Goal: Navigation & Orientation: Find specific page/section

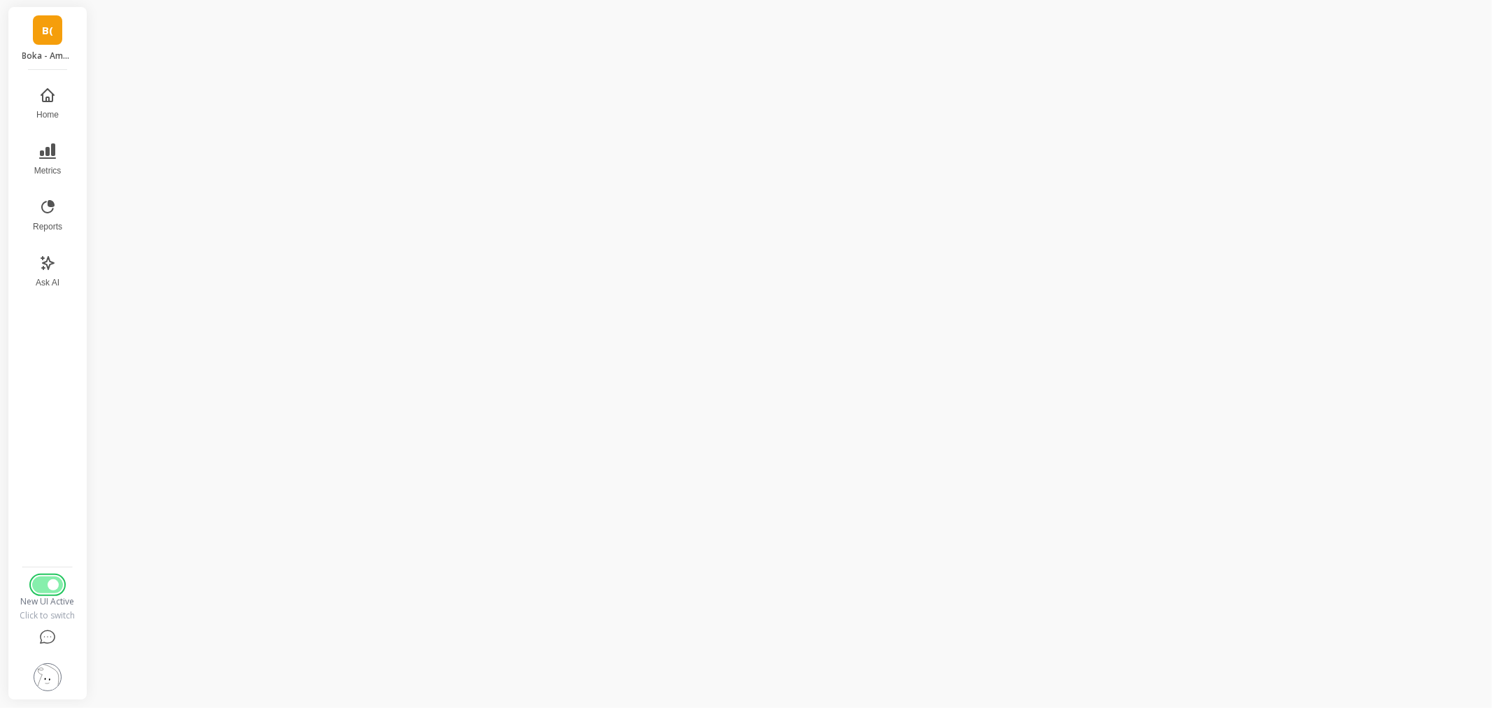
click at [40, 583] on button "Switch to Legacy UI" at bounding box center [47, 584] width 31 height 17
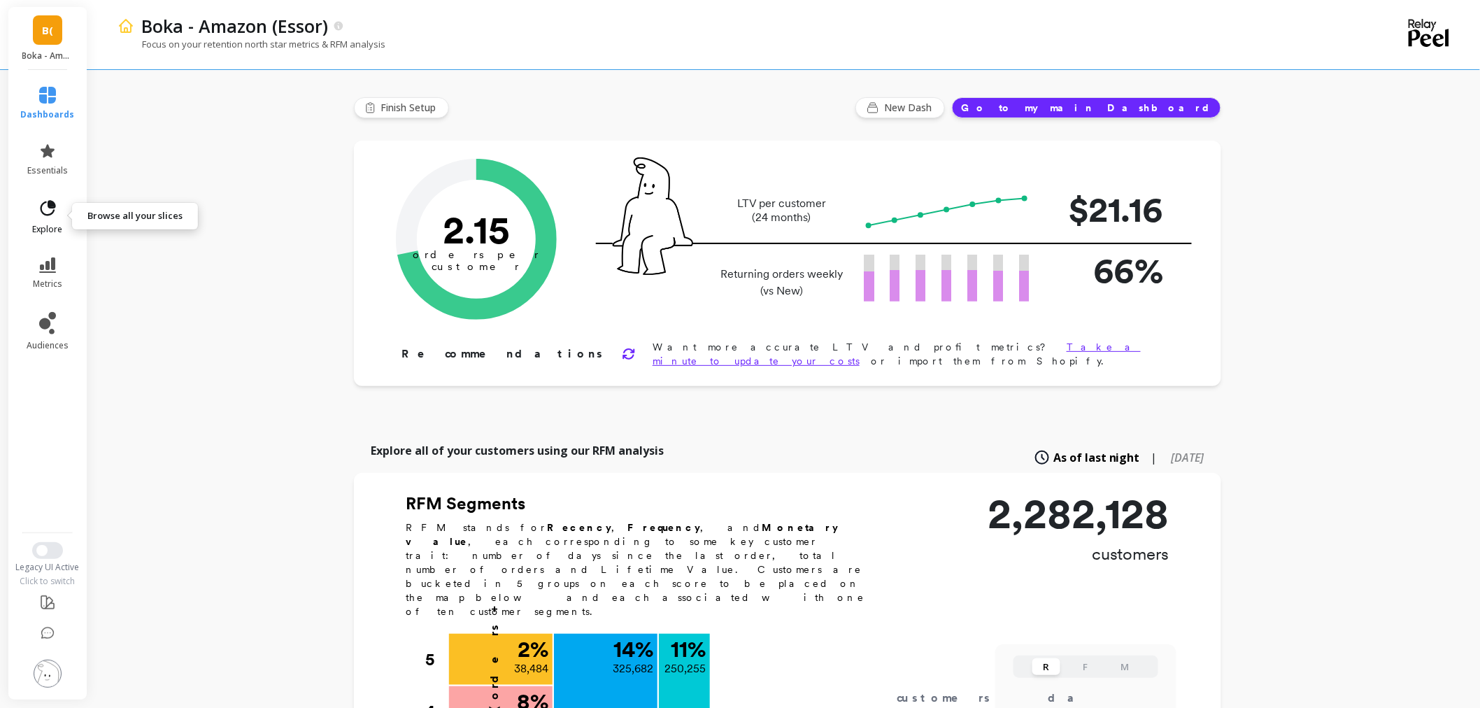
click at [40, 219] on link "explore" at bounding box center [48, 217] width 54 height 36
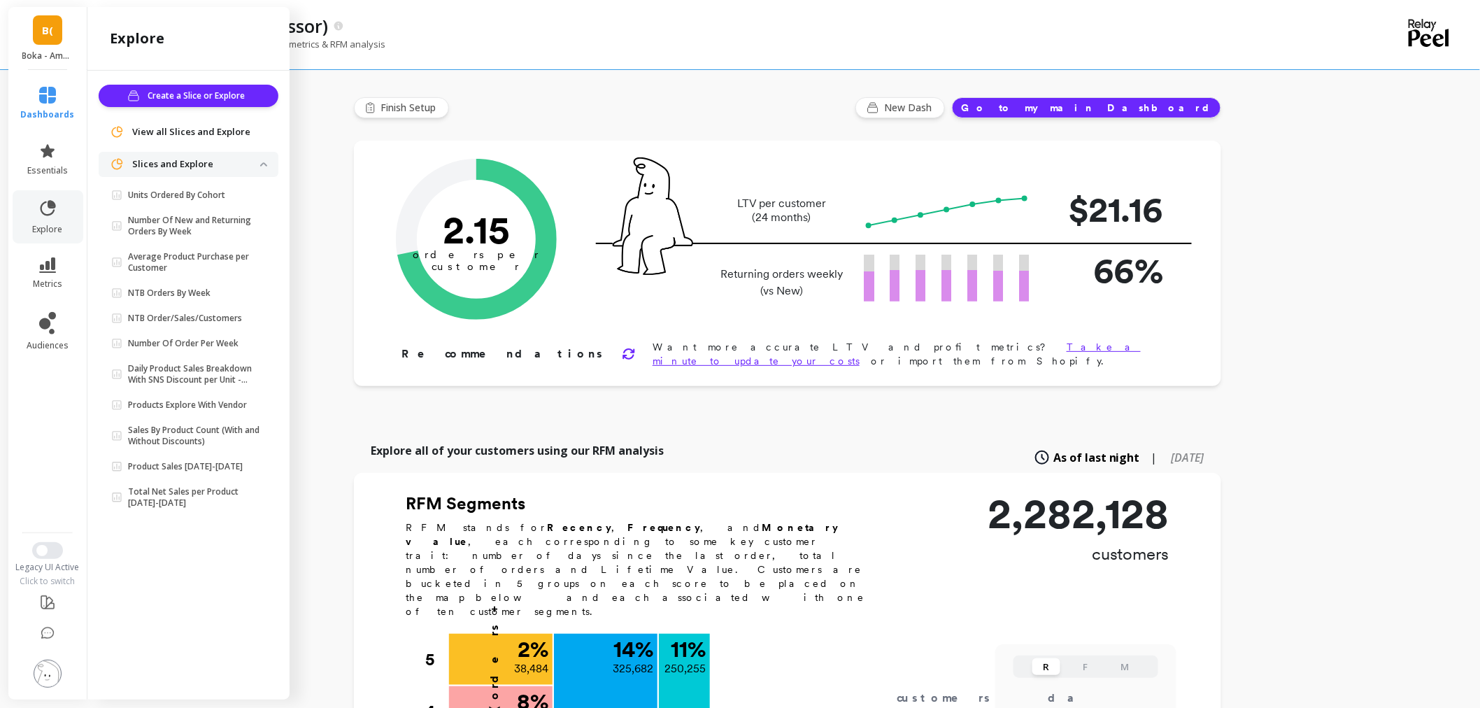
click at [225, 220] on p "Number Of New and Returning Orders By Week" at bounding box center [194, 226] width 132 height 22
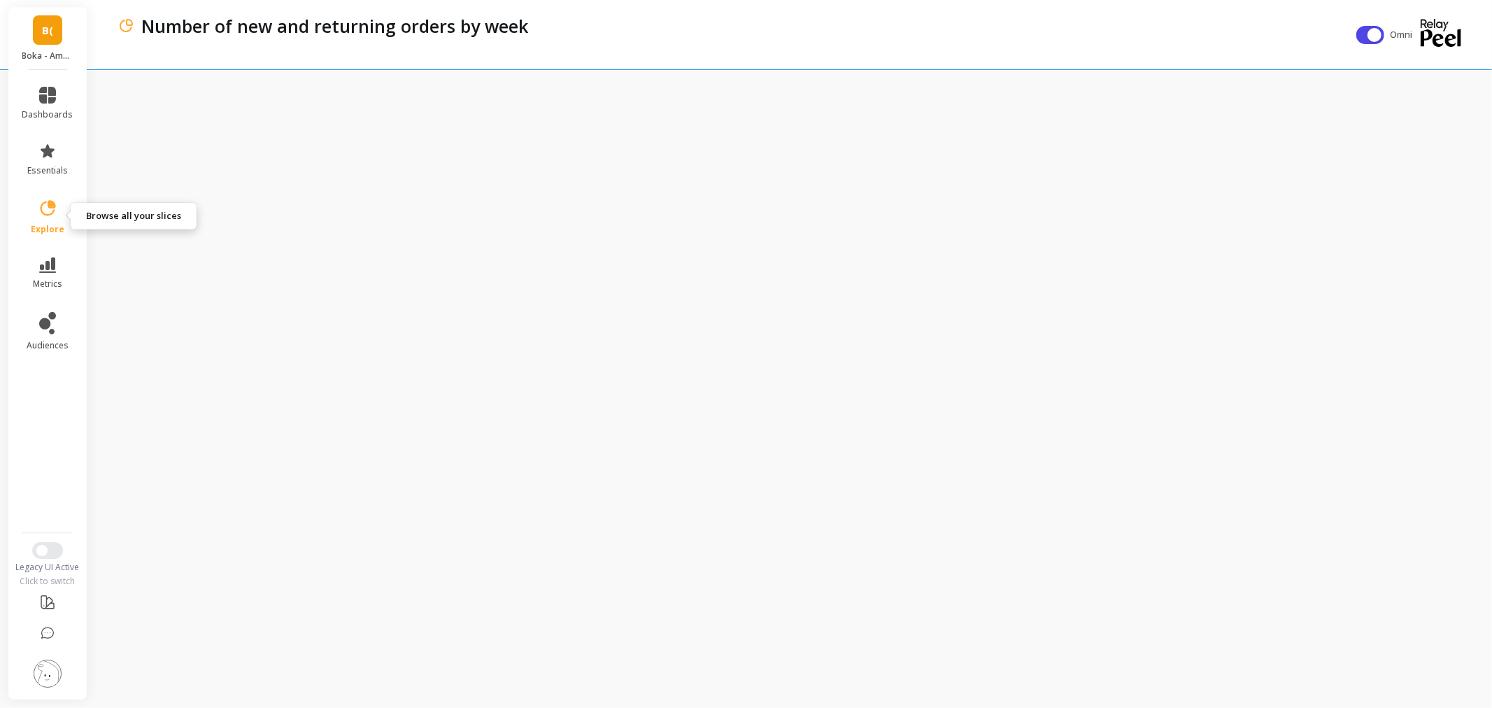
click at [51, 214] on icon at bounding box center [48, 207] width 15 height 15
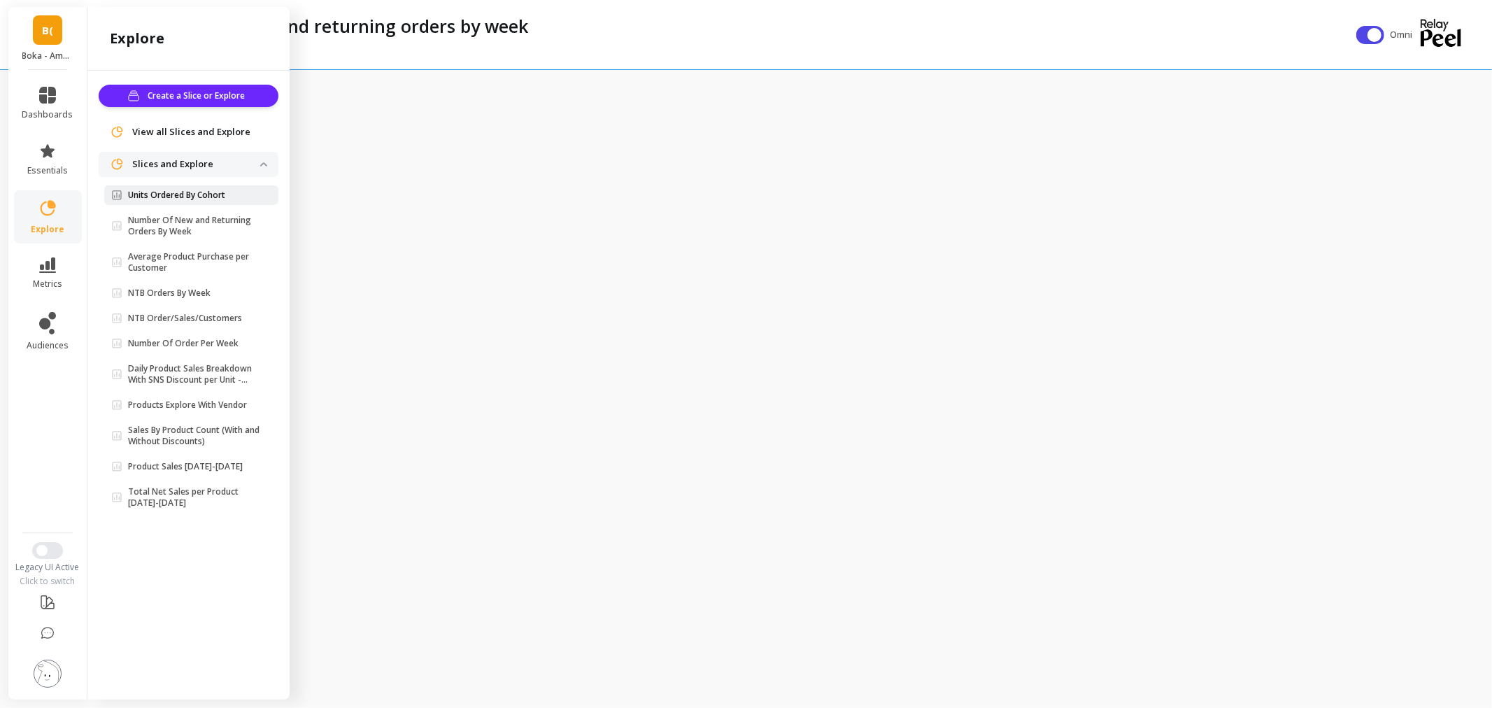
click at [206, 194] on p "Units Ordered By Cohort" at bounding box center [176, 195] width 97 height 11
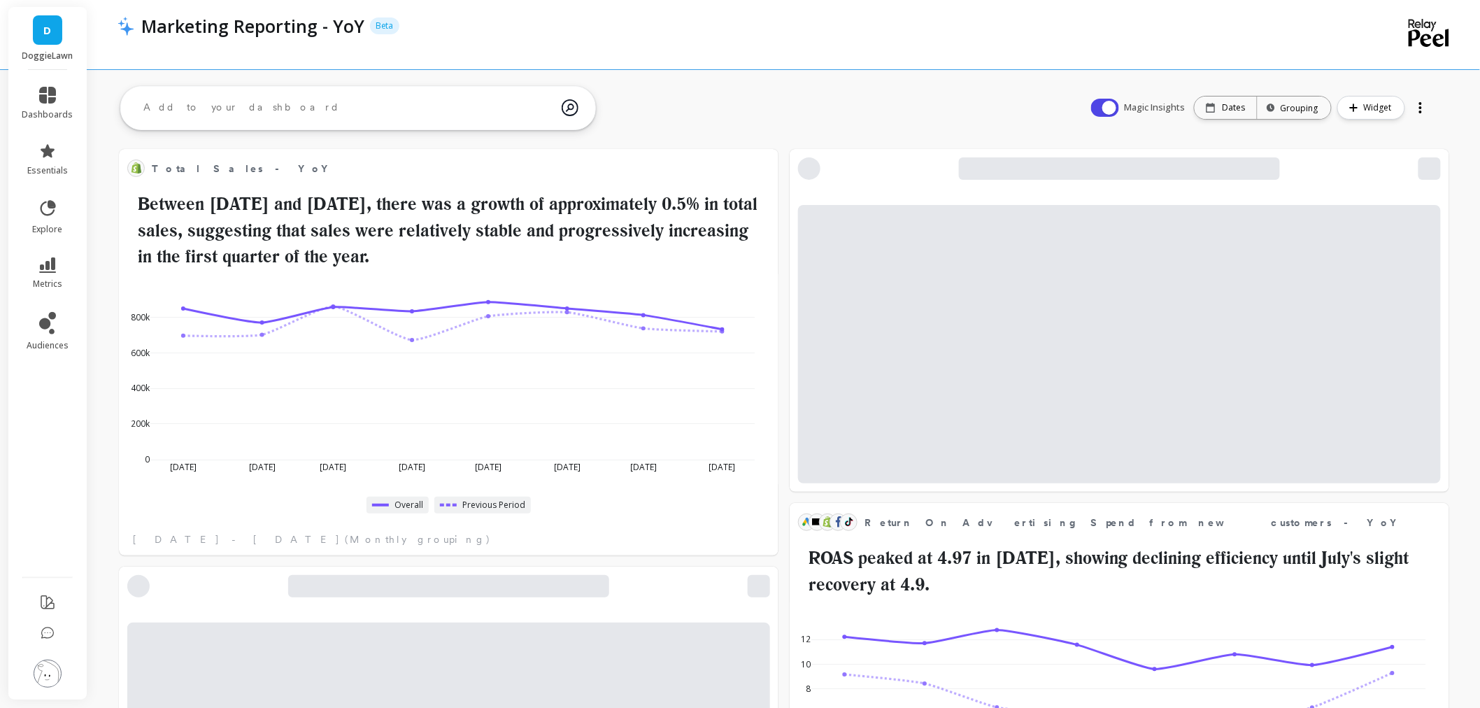
click at [43, 43] on link "D" at bounding box center [47, 29] width 29 height 29
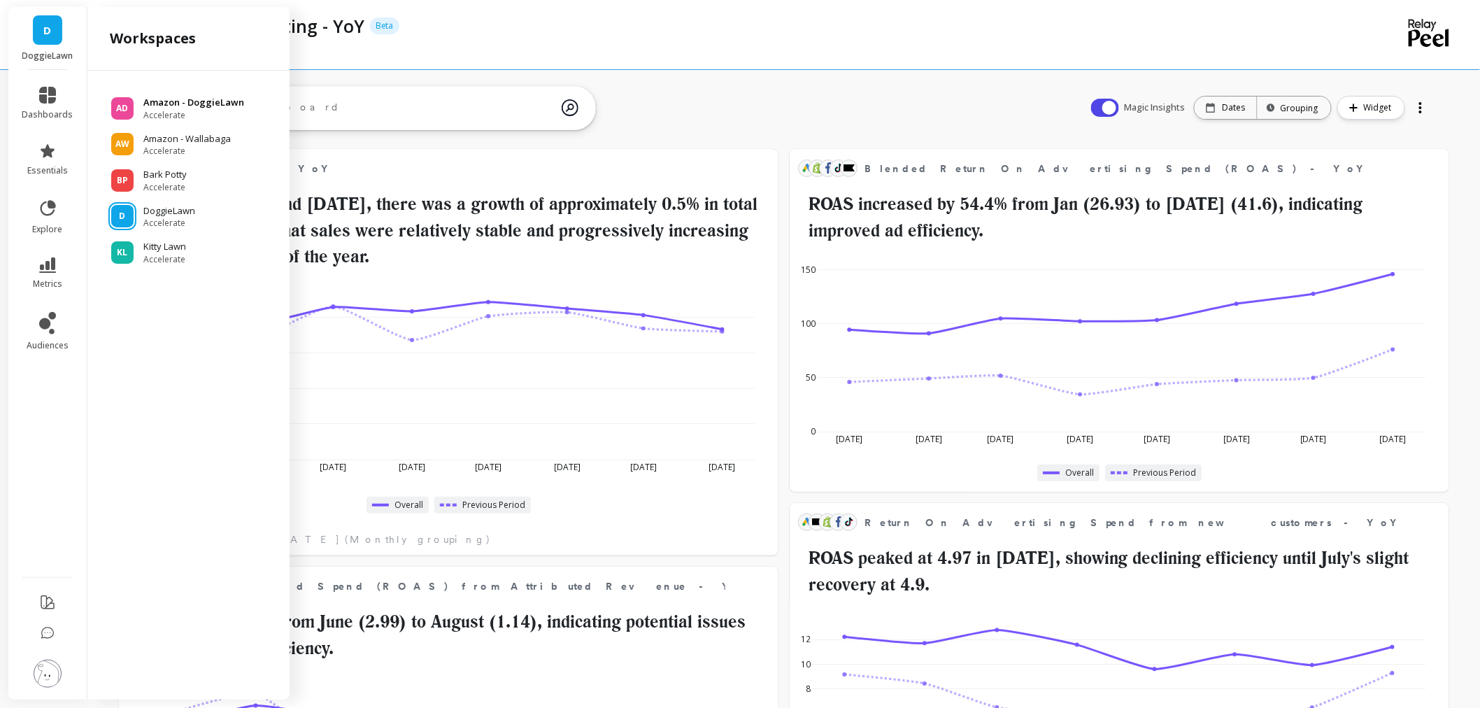
click at [155, 112] on span "Accelerate" at bounding box center [193, 115] width 101 height 11
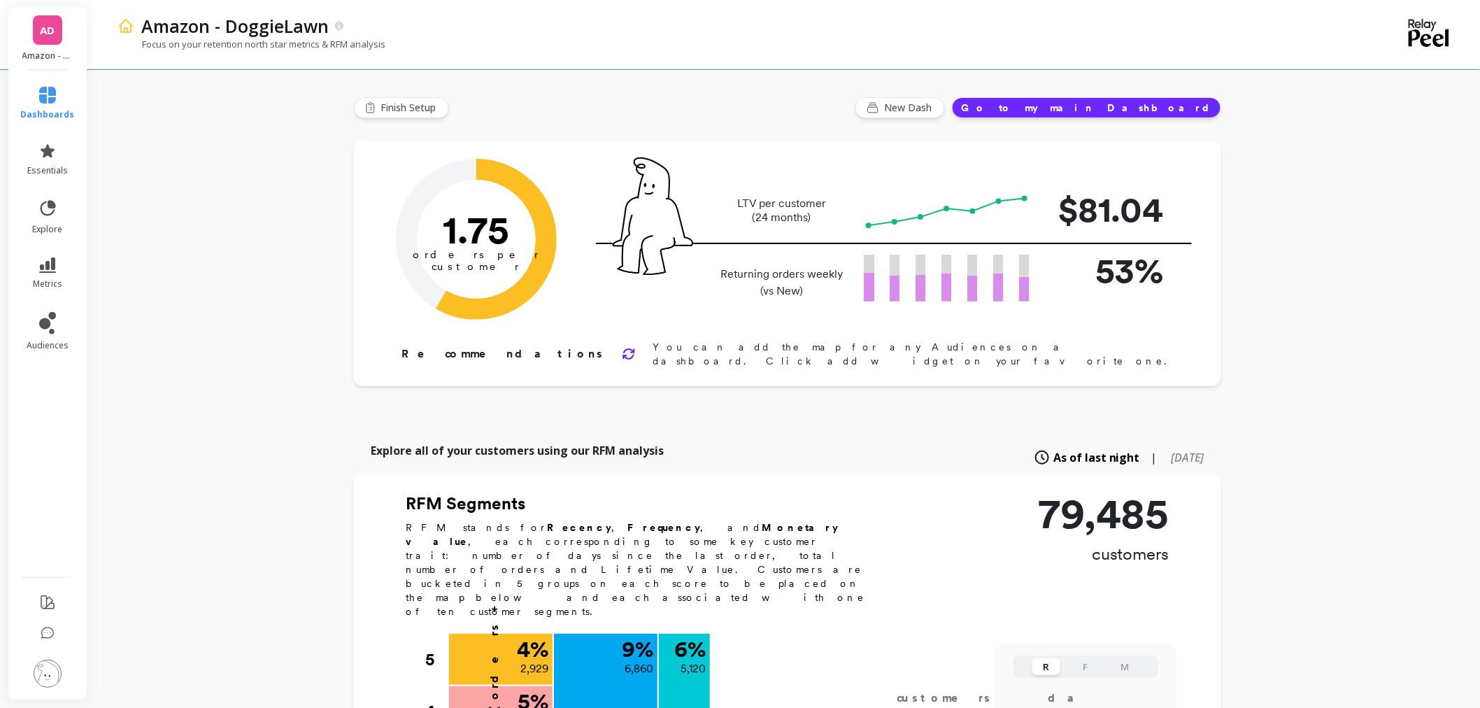
click at [43, 309] on li "audiences" at bounding box center [48, 332] width 71 height 56
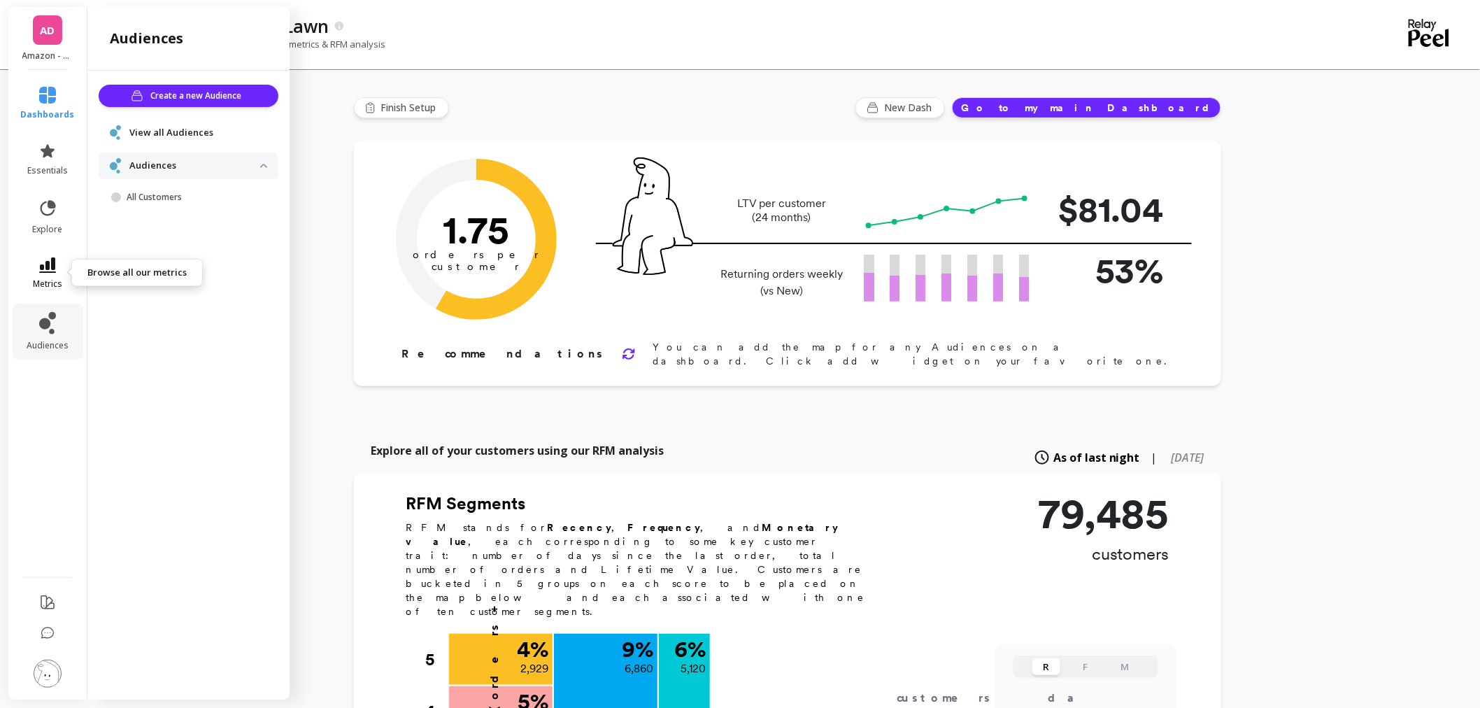
click at [49, 283] on span "metrics" at bounding box center [47, 283] width 29 height 11
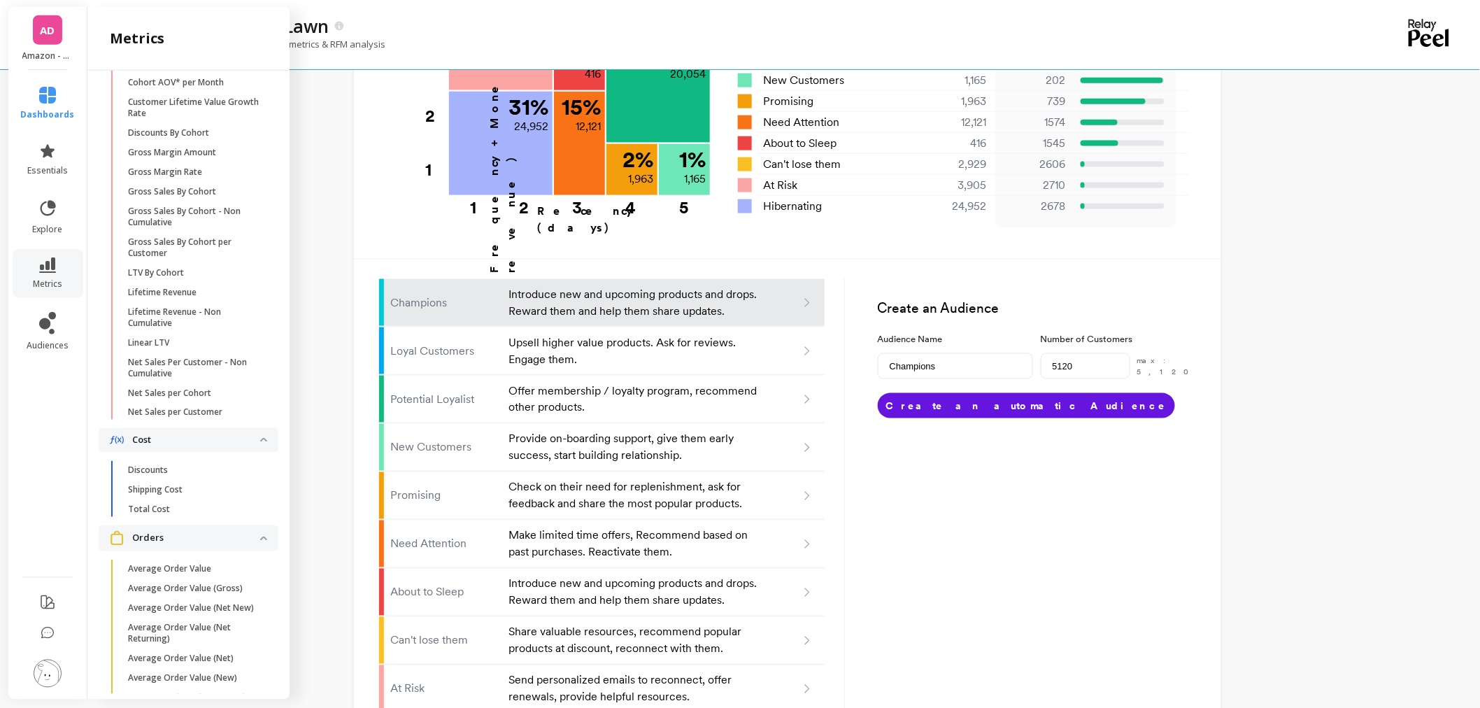
click at [50, 665] on img at bounding box center [48, 674] width 28 height 28
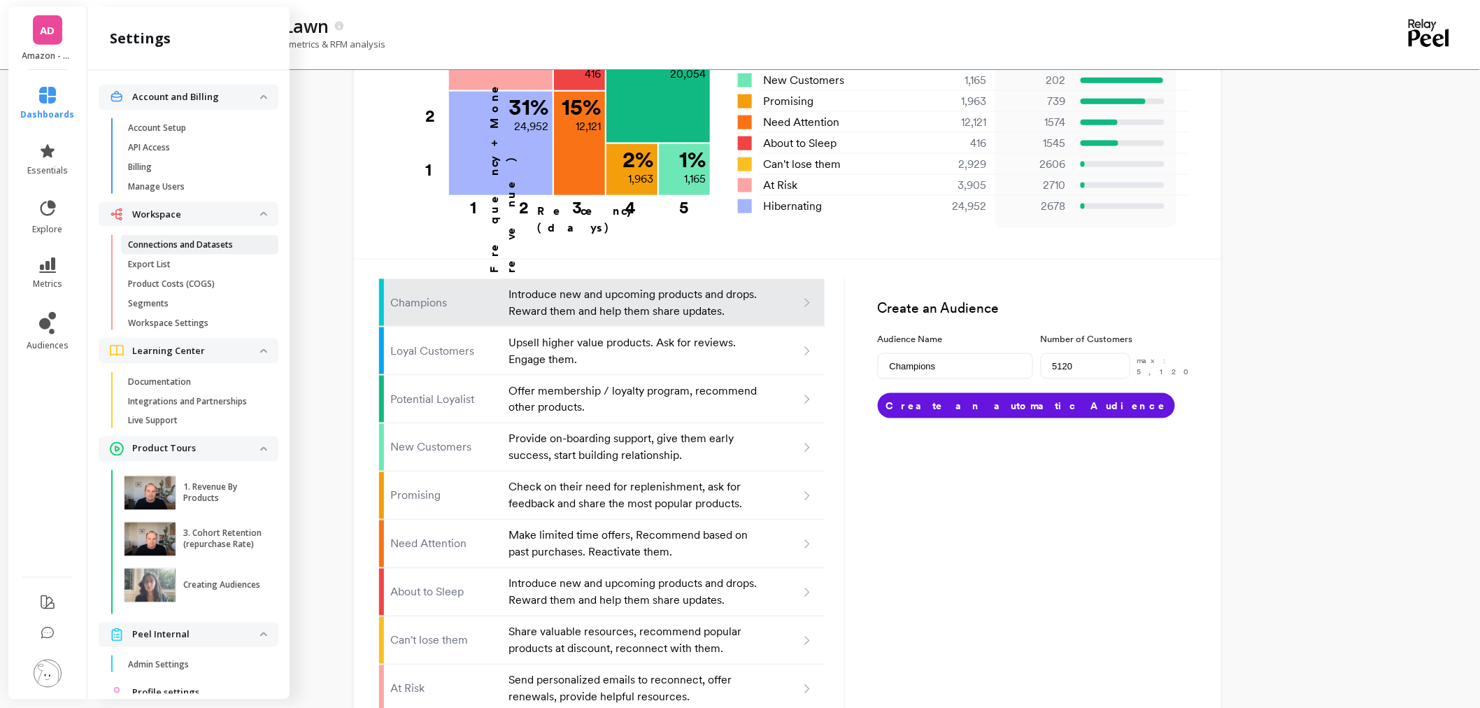
click at [215, 235] on link "Connections and Datasets" at bounding box center [199, 245] width 157 height 20
